Goal: Transaction & Acquisition: Purchase product/service

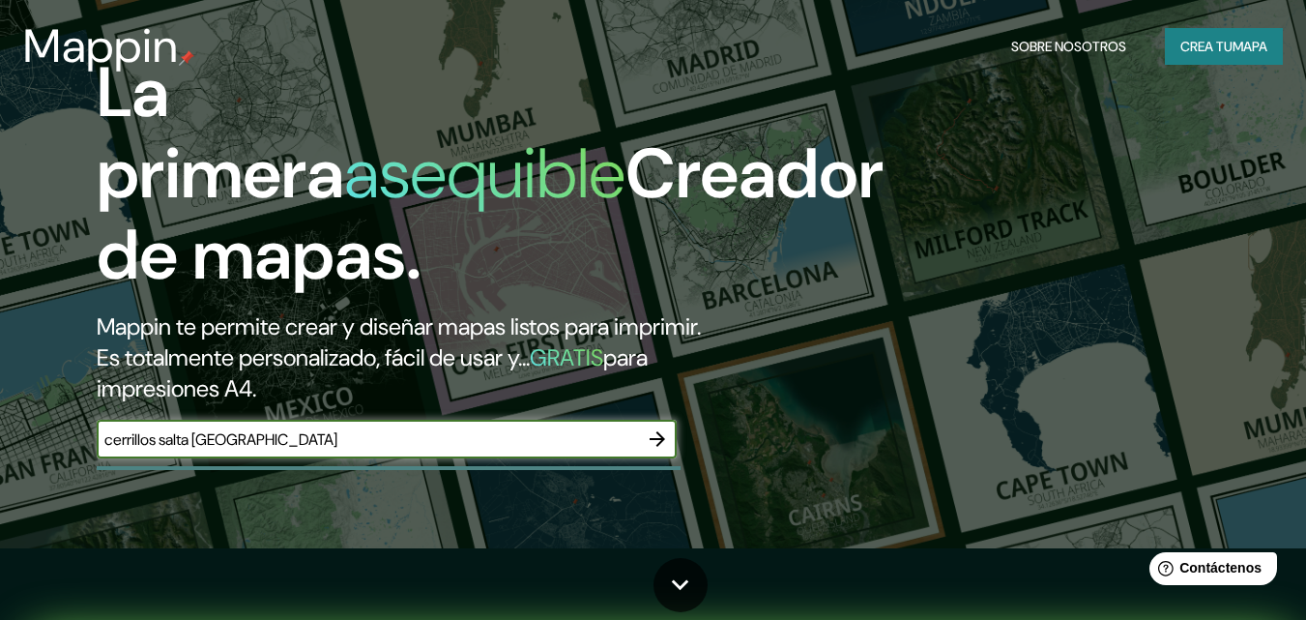
scroll to position [72, 0]
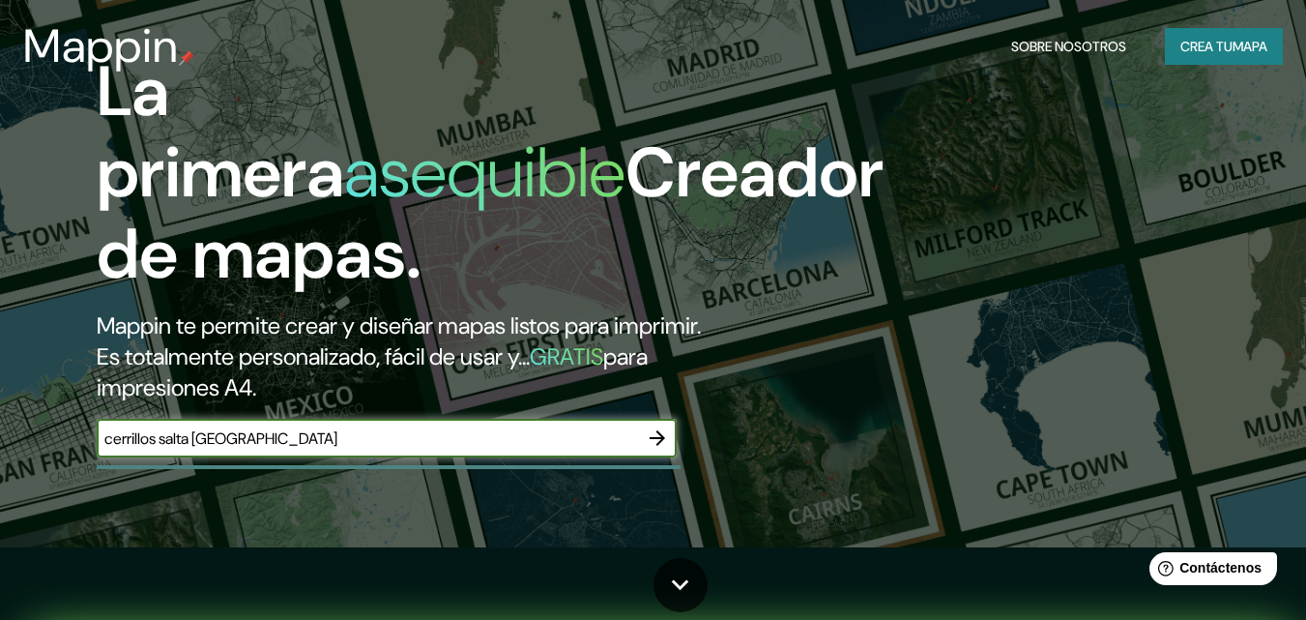
type input "cerrillos salta [GEOGRAPHIC_DATA]"
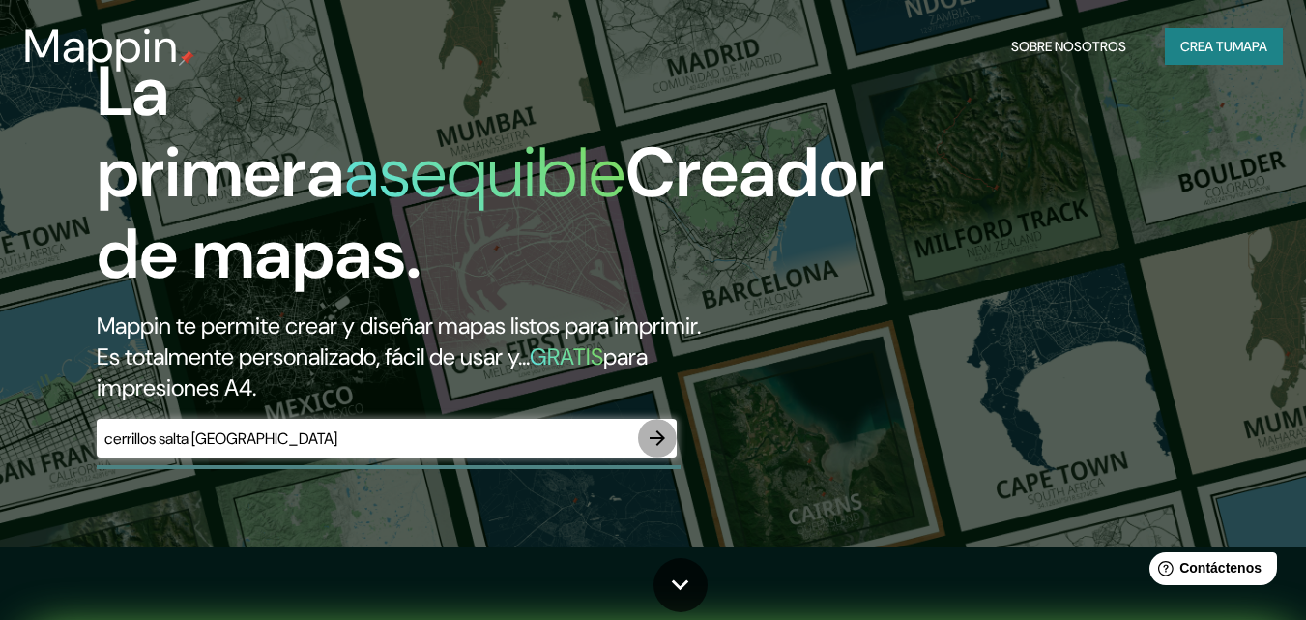
click at [653, 438] on icon "button" at bounding box center [657, 437] width 15 height 15
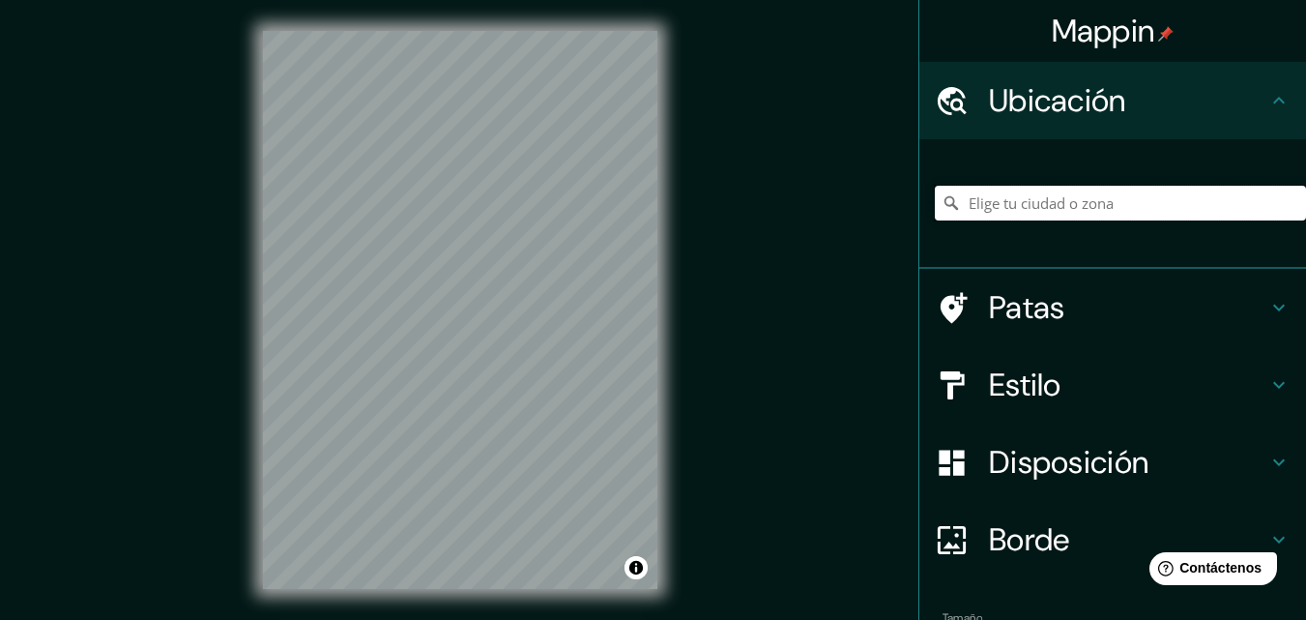
click at [965, 198] on input "Elige tu ciudad o zona" at bounding box center [1120, 203] width 371 height 35
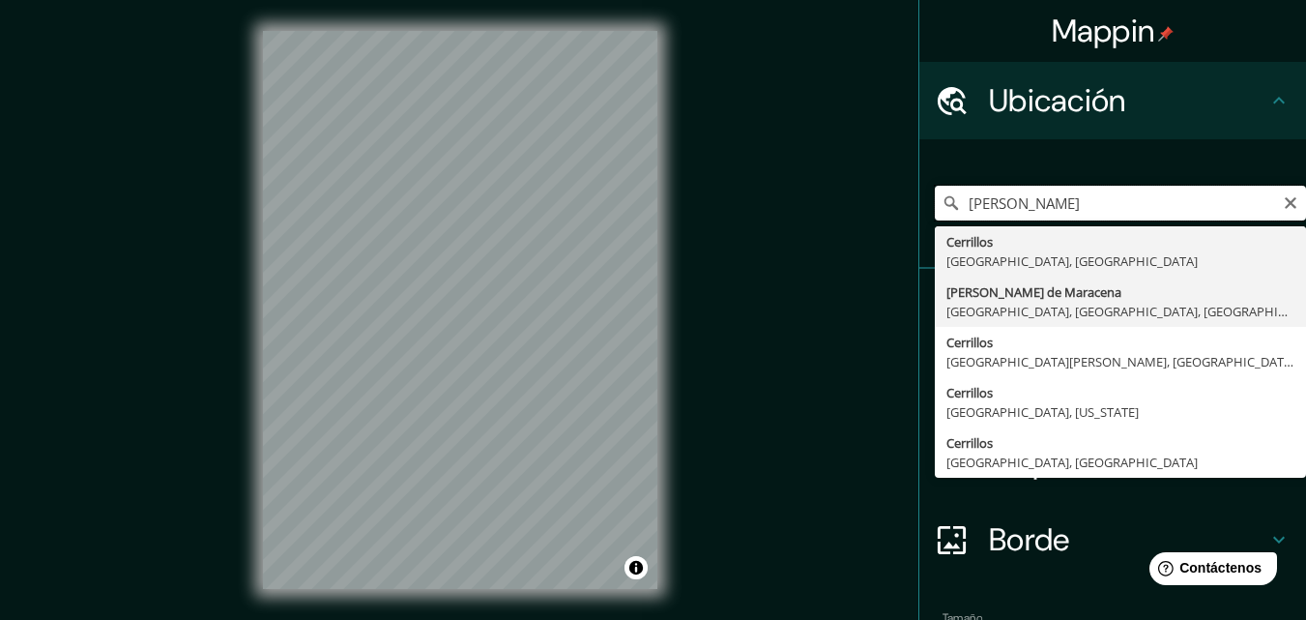
scroll to position [80, 0]
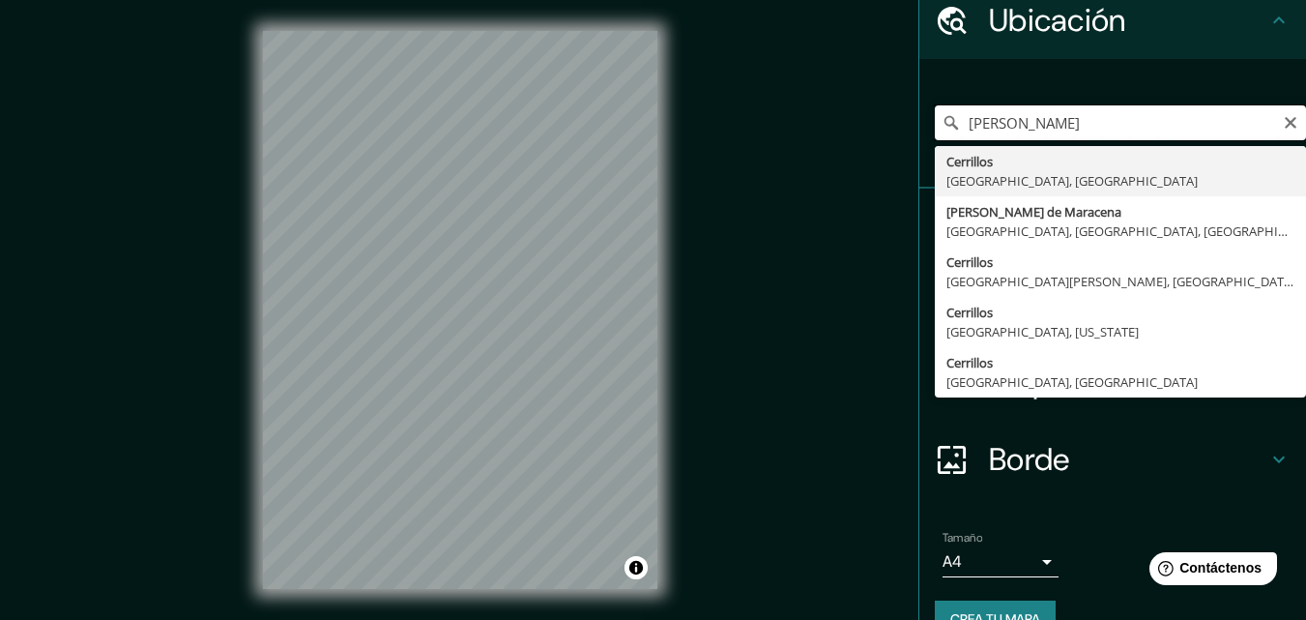
click at [1002, 125] on input "[PERSON_NAME]" at bounding box center [1120, 122] width 371 height 35
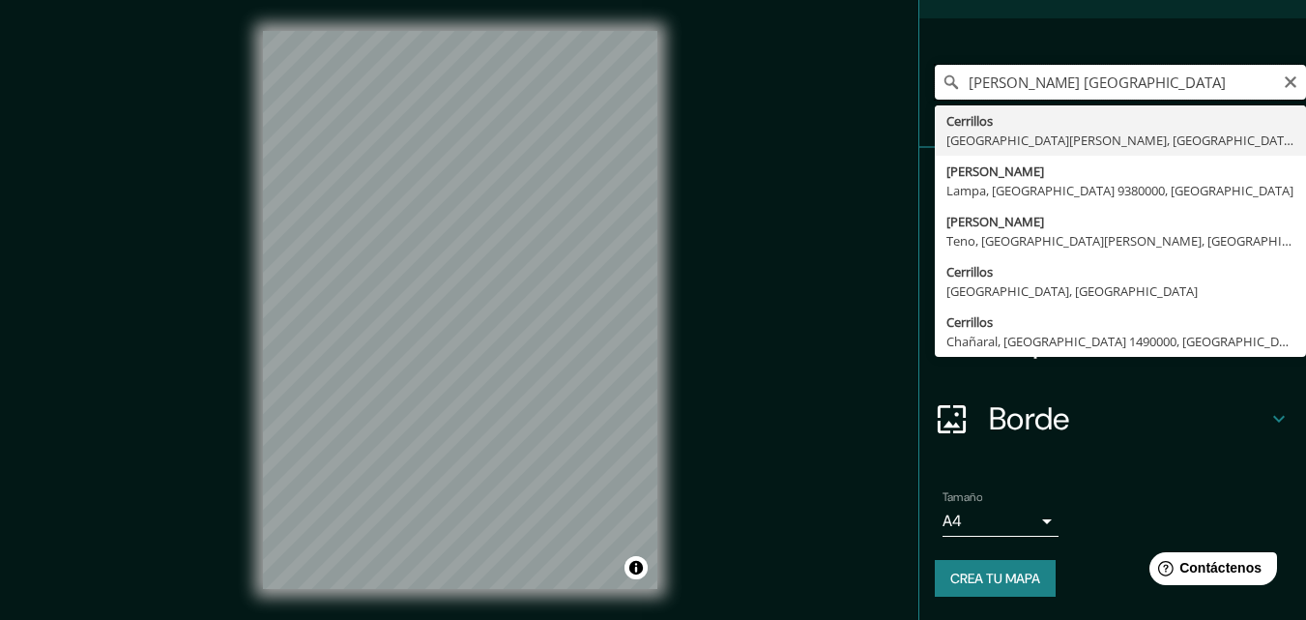
type input "[PERSON_NAME] [GEOGRAPHIC_DATA]"
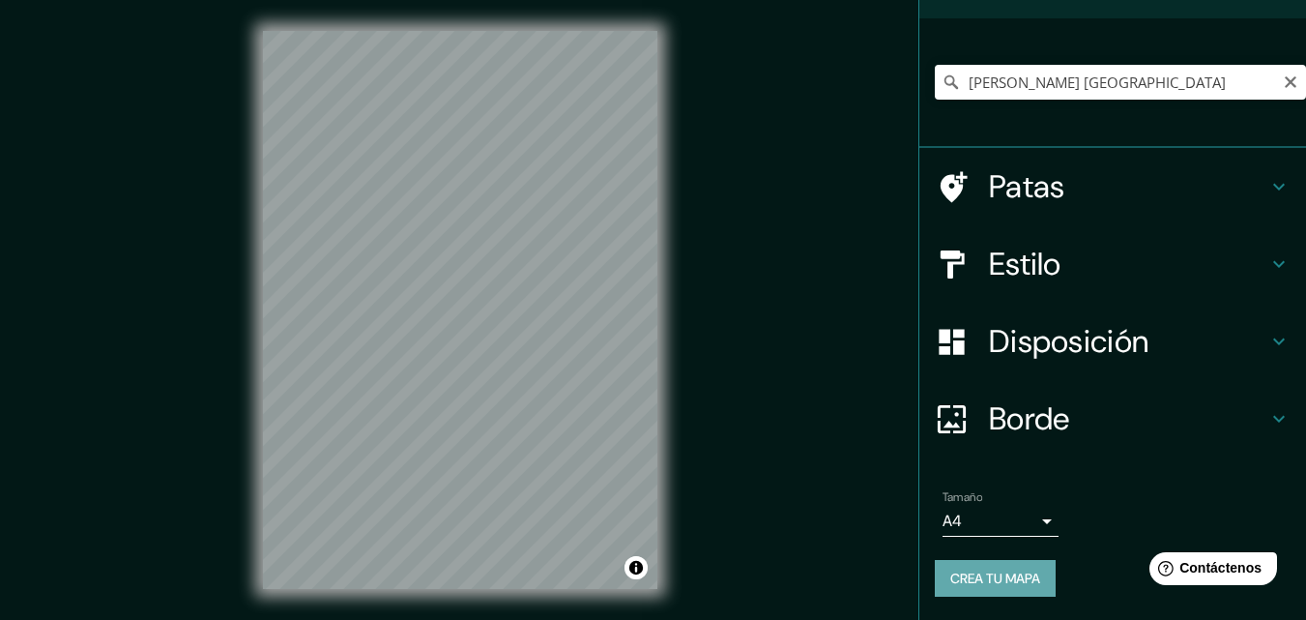
click at [988, 572] on font "Crea tu mapa" at bounding box center [995, 577] width 90 height 17
click at [941, 78] on icon at bounding box center [950, 81] width 19 height 19
click at [780, 196] on div "Mappin Ubicación [PERSON_NAME] [GEOGRAPHIC_DATA] Cerrillos [GEOGRAPHIC_DATA][PE…" at bounding box center [653, 325] width 1306 height 651
click at [1285, 80] on icon "Claro" at bounding box center [1291, 82] width 12 height 12
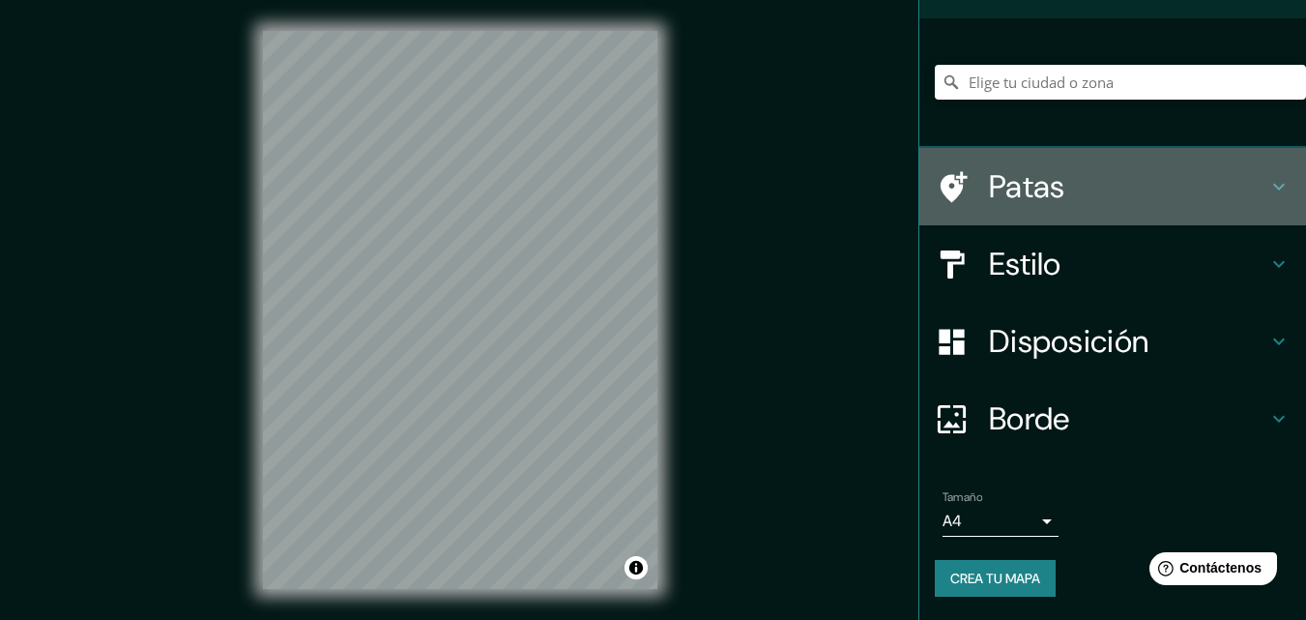
click at [993, 188] on font "Patas" at bounding box center [1027, 186] width 76 height 41
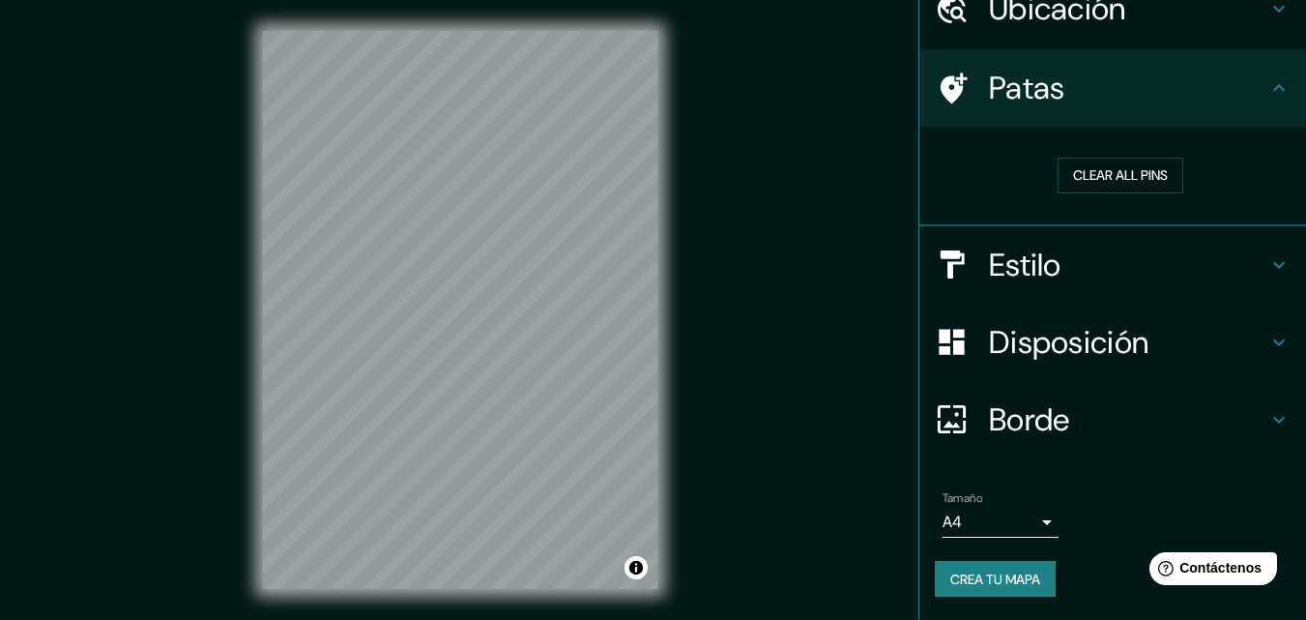
scroll to position [0, 0]
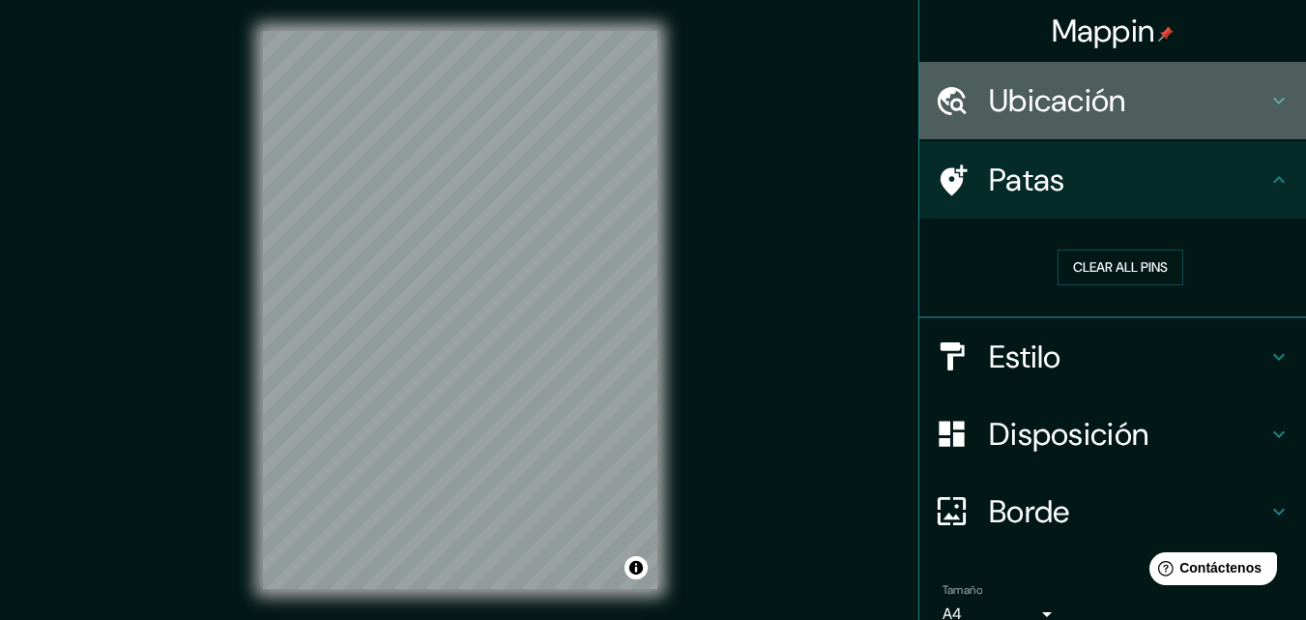
click at [1058, 87] on font "Ubicación" at bounding box center [1057, 100] width 137 height 41
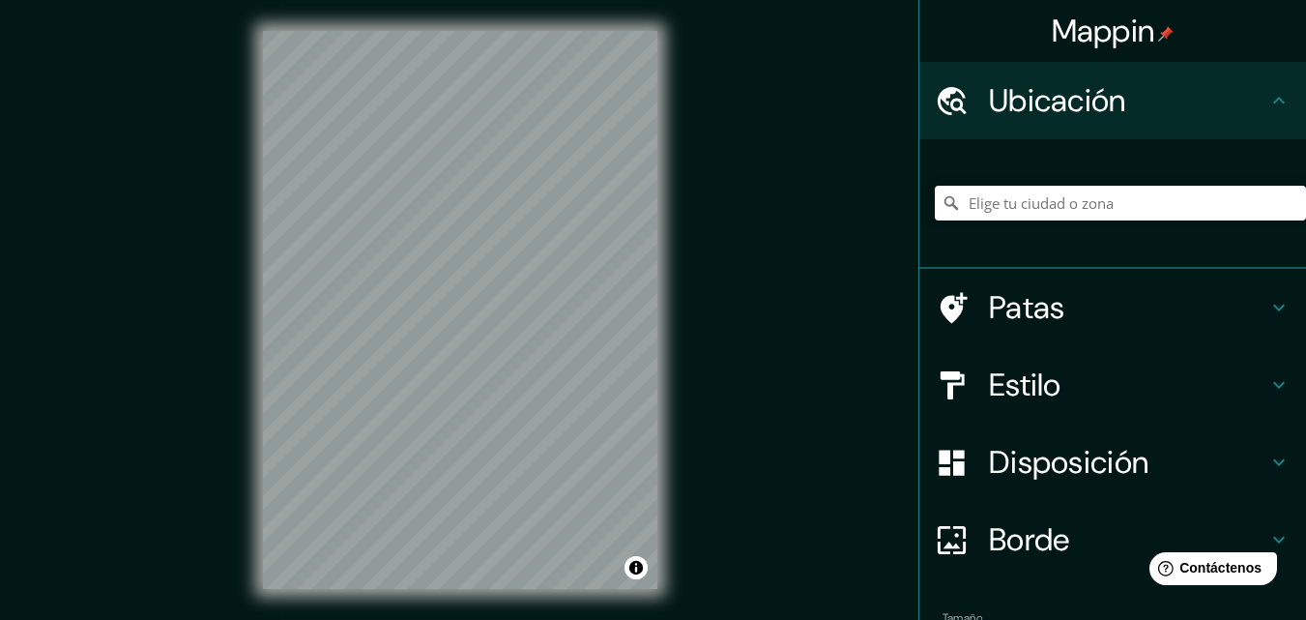
click at [982, 205] on input "Elige tu ciudad o zona" at bounding box center [1120, 203] width 371 height 35
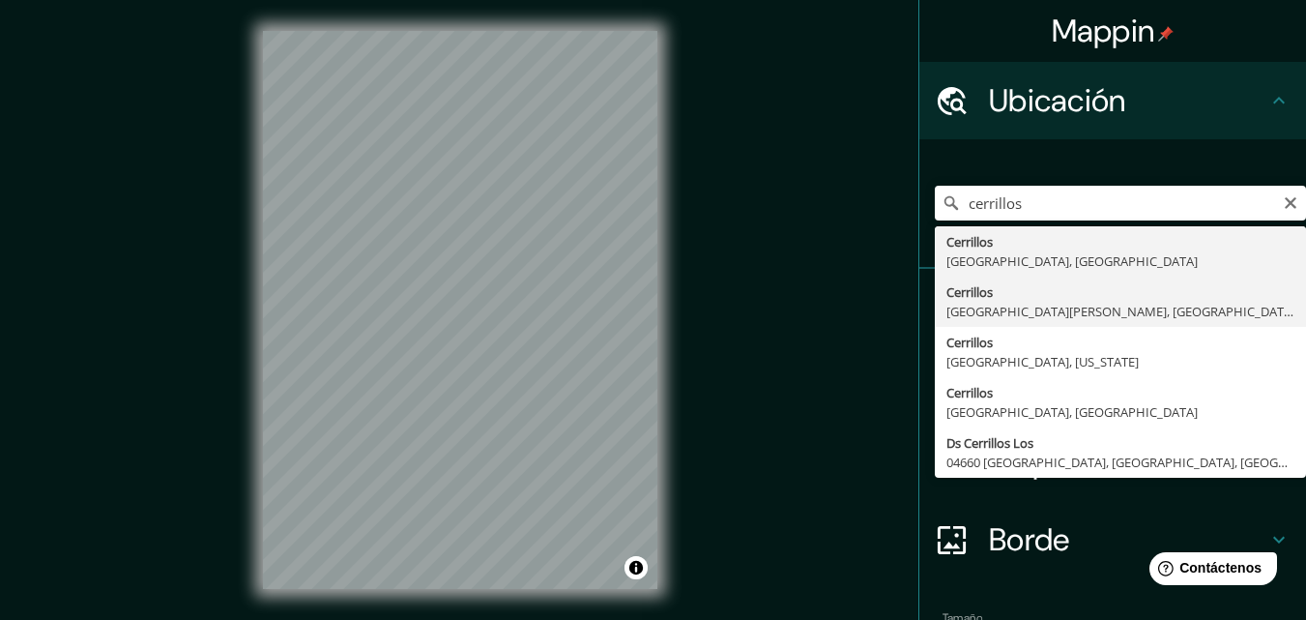
type input "Cerrillos, [GEOGRAPHIC_DATA][PERSON_NAME], [GEOGRAPHIC_DATA]"
